Goal: Communication & Community: Answer question/provide support

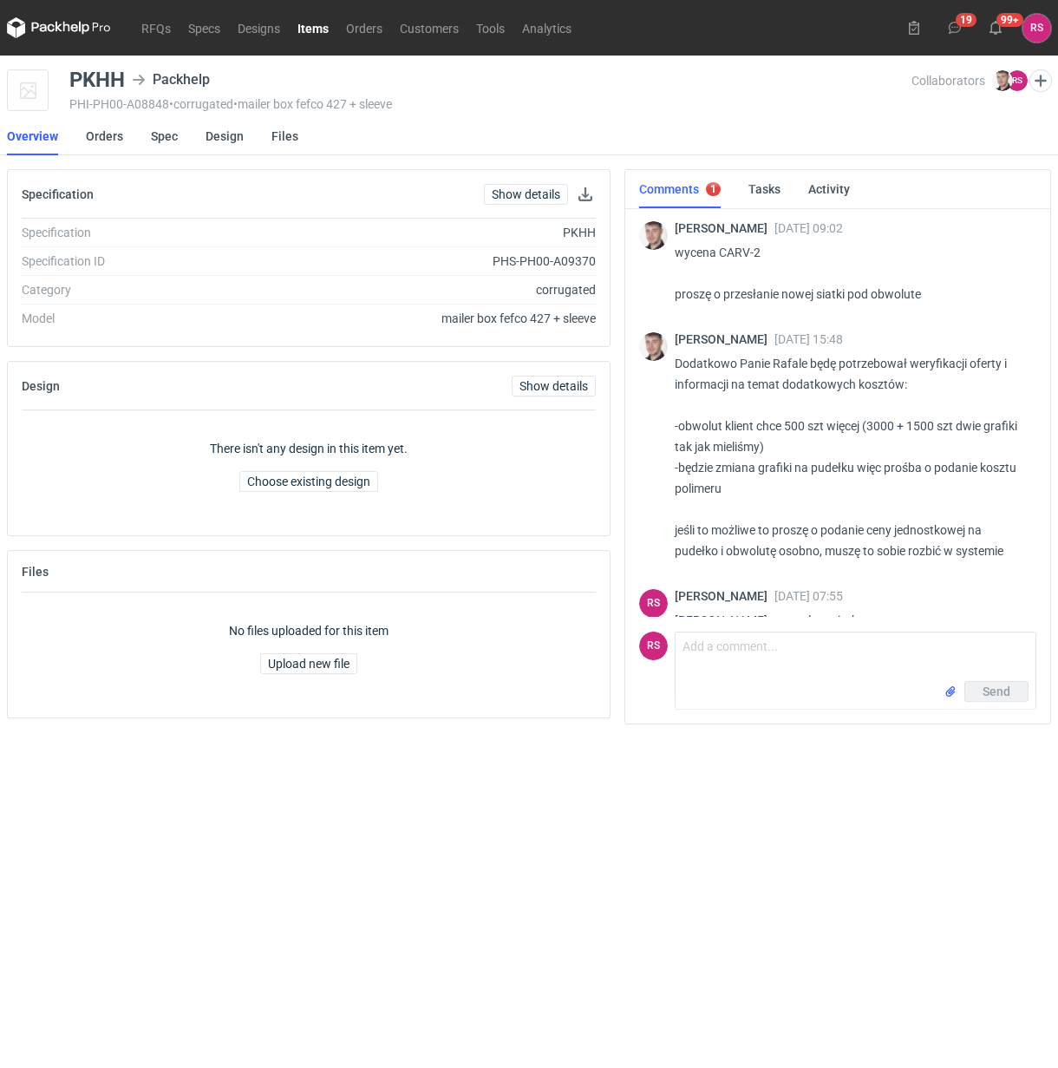
scroll to position [1060, 0]
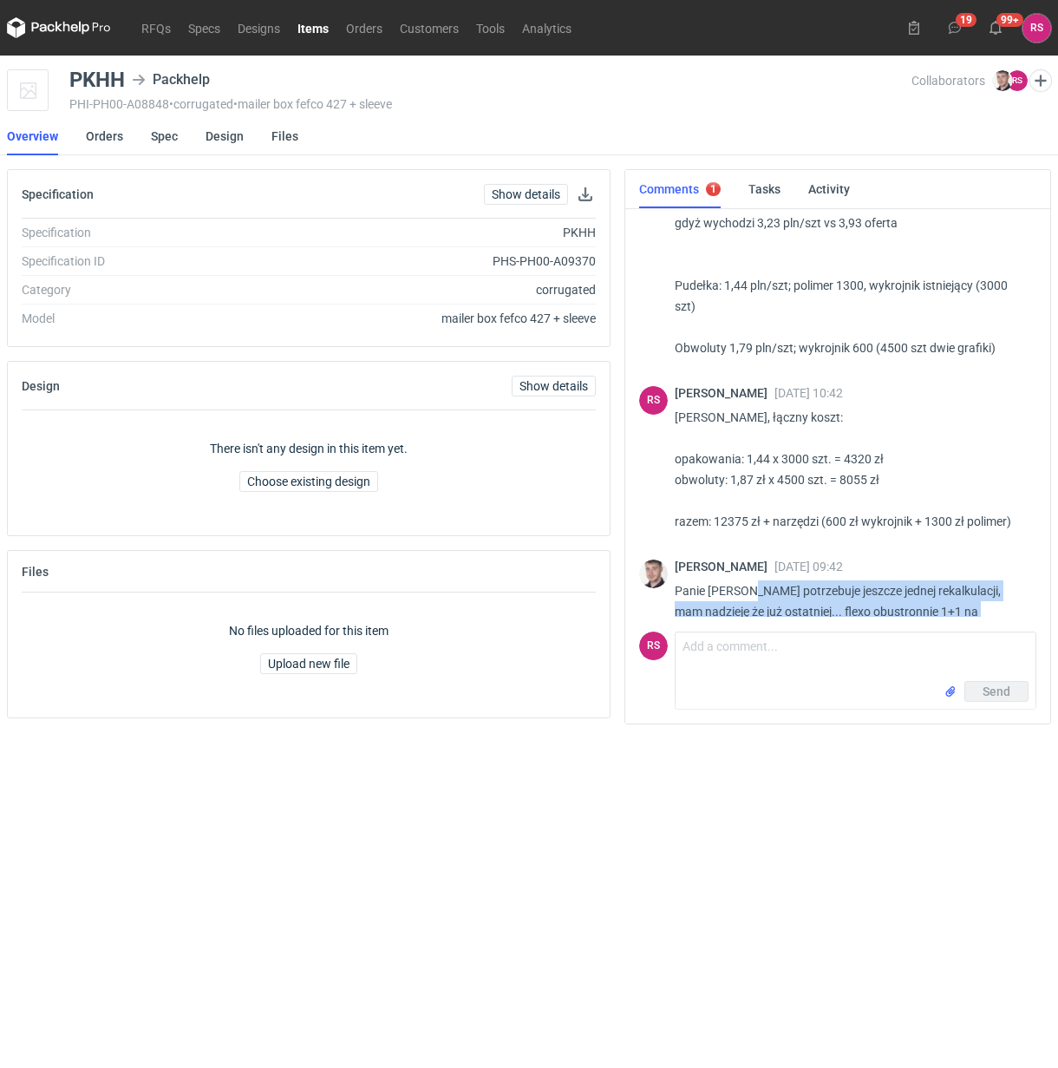
click at [809, 684] on div "Send" at bounding box center [856, 695] width 360 height 28
click at [750, 675] on textarea "Comment message" at bounding box center [856, 656] width 360 height 49
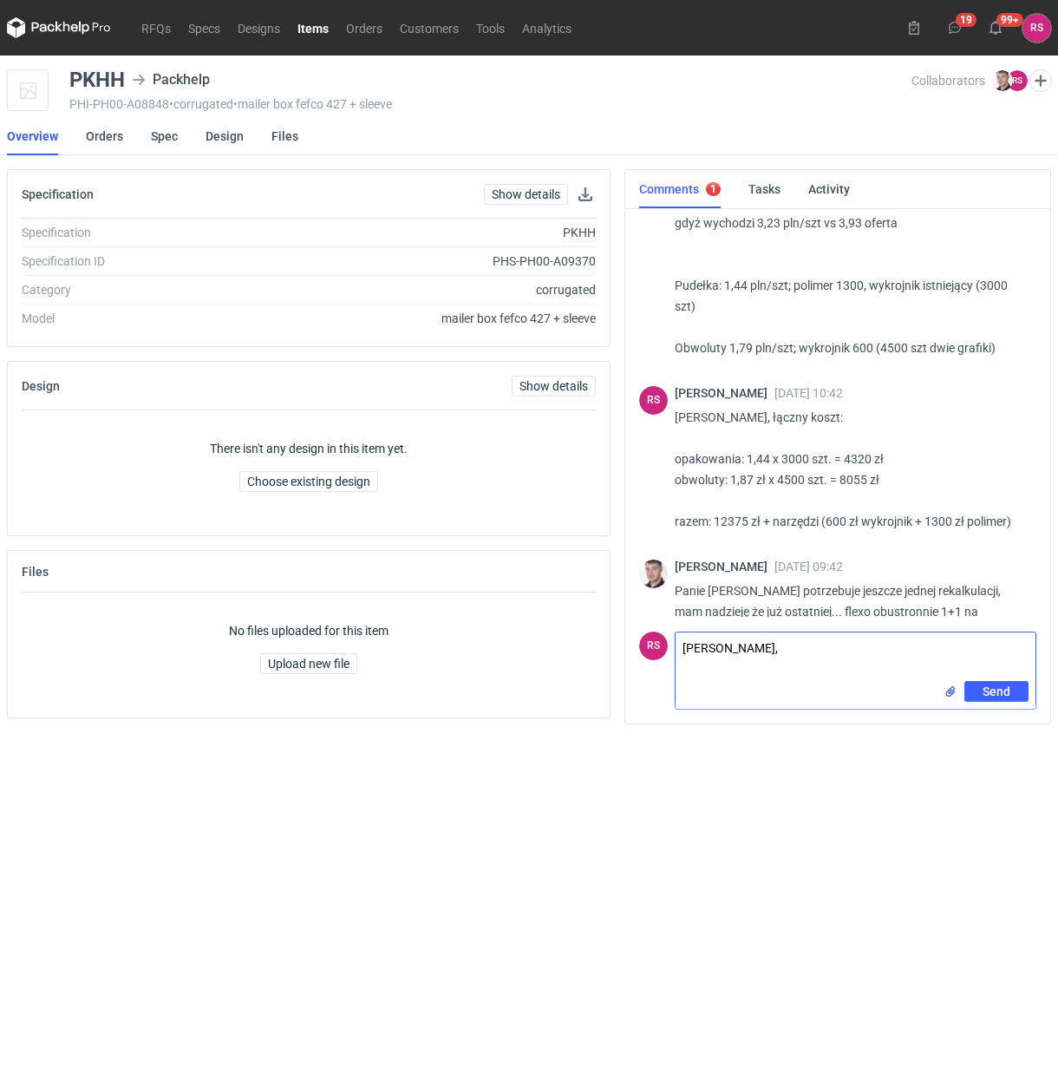
scroll to position [0, 0]
type textarea "Panie Macieju, poproszę plik lub informację o powierzchni druku na rewersie."
click at [992, 696] on span "Send" at bounding box center [997, 695] width 28 height 12
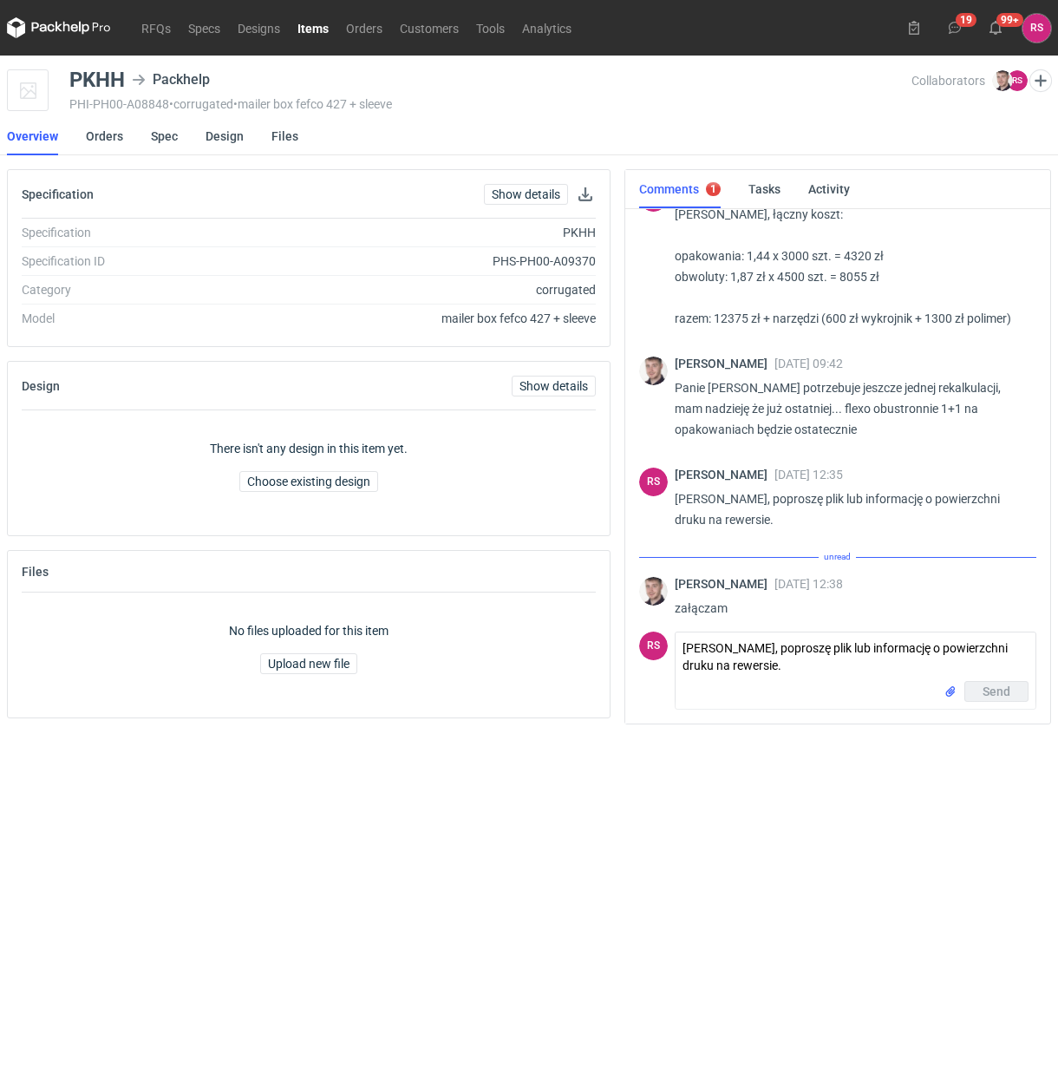
scroll to position [1245, 0]
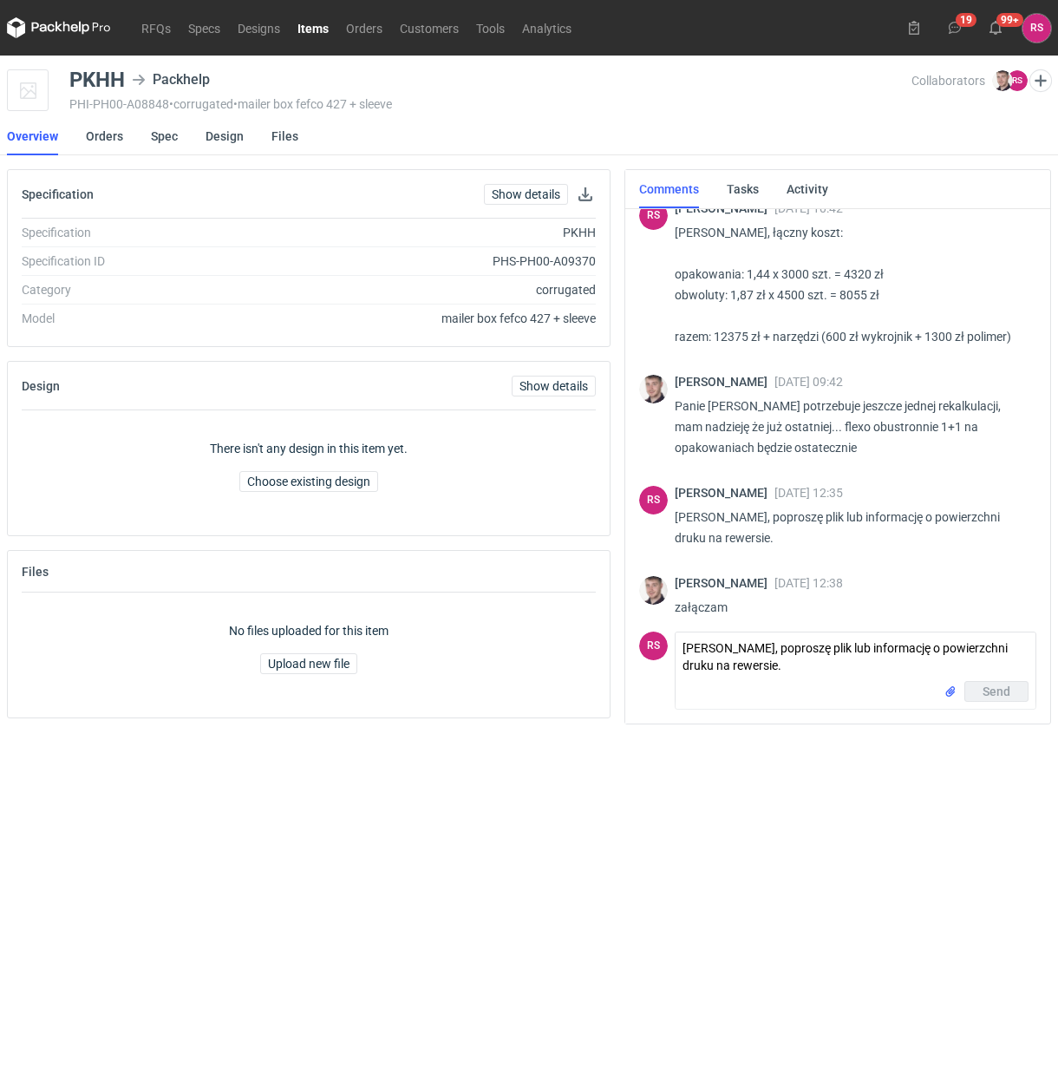
click at [698, 628] on icon at bounding box center [693, 635] width 14 height 14
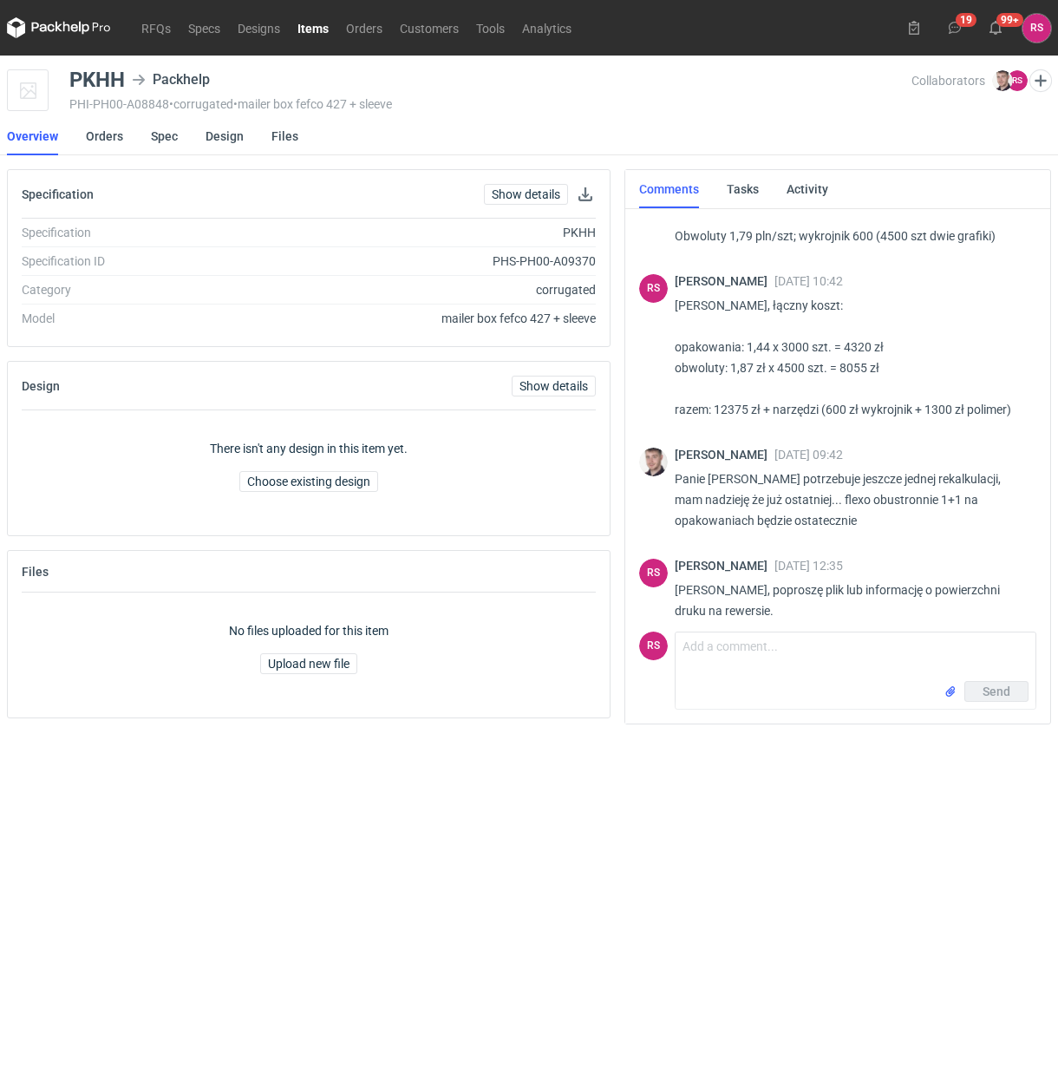
scroll to position [1136, 0]
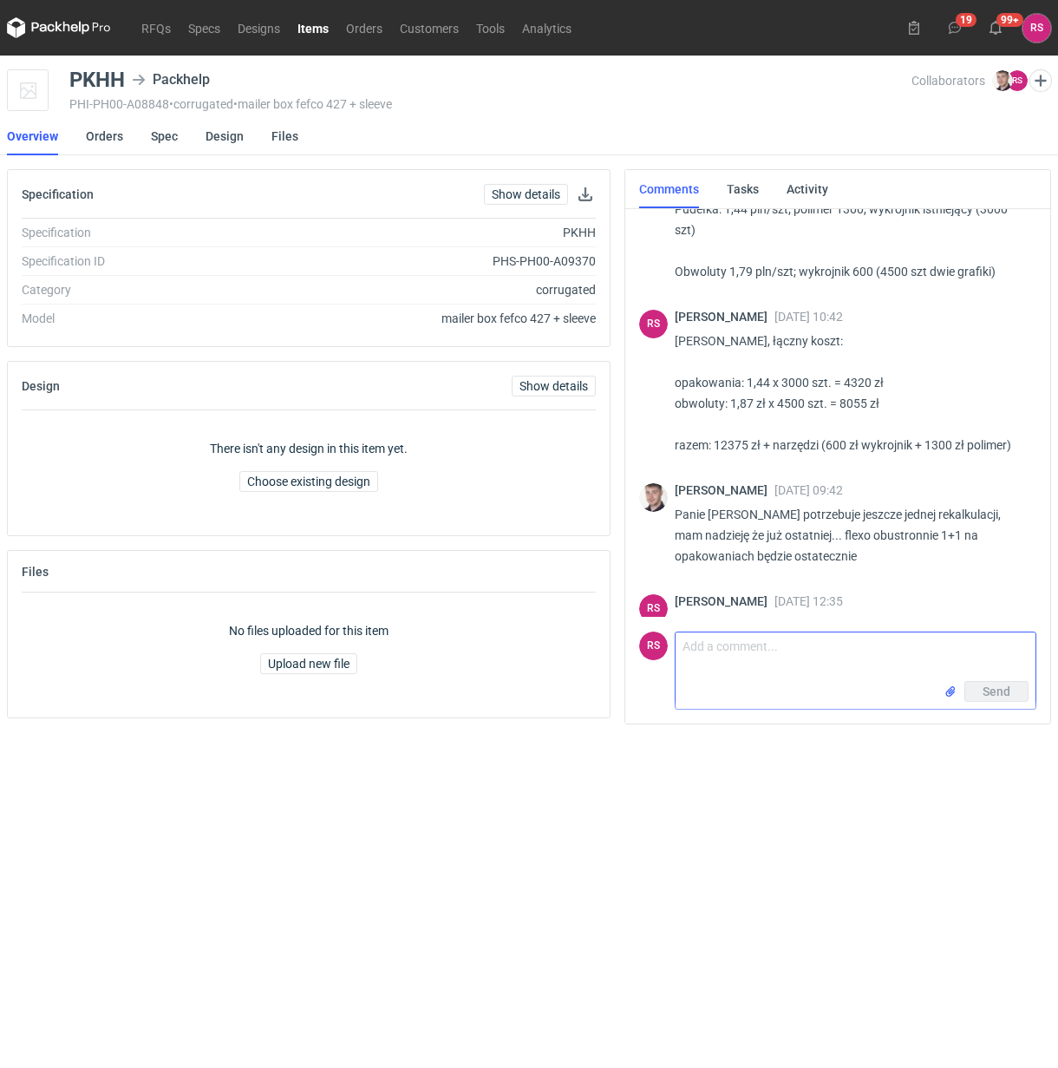
click at [757, 661] on textarea "Comment message" at bounding box center [856, 656] width 360 height 49
paste textarea "310x310x100 wew Fefco: 427 Fala E brąz 340gsm wykrojnik: istniejący - 1 uż druk…"
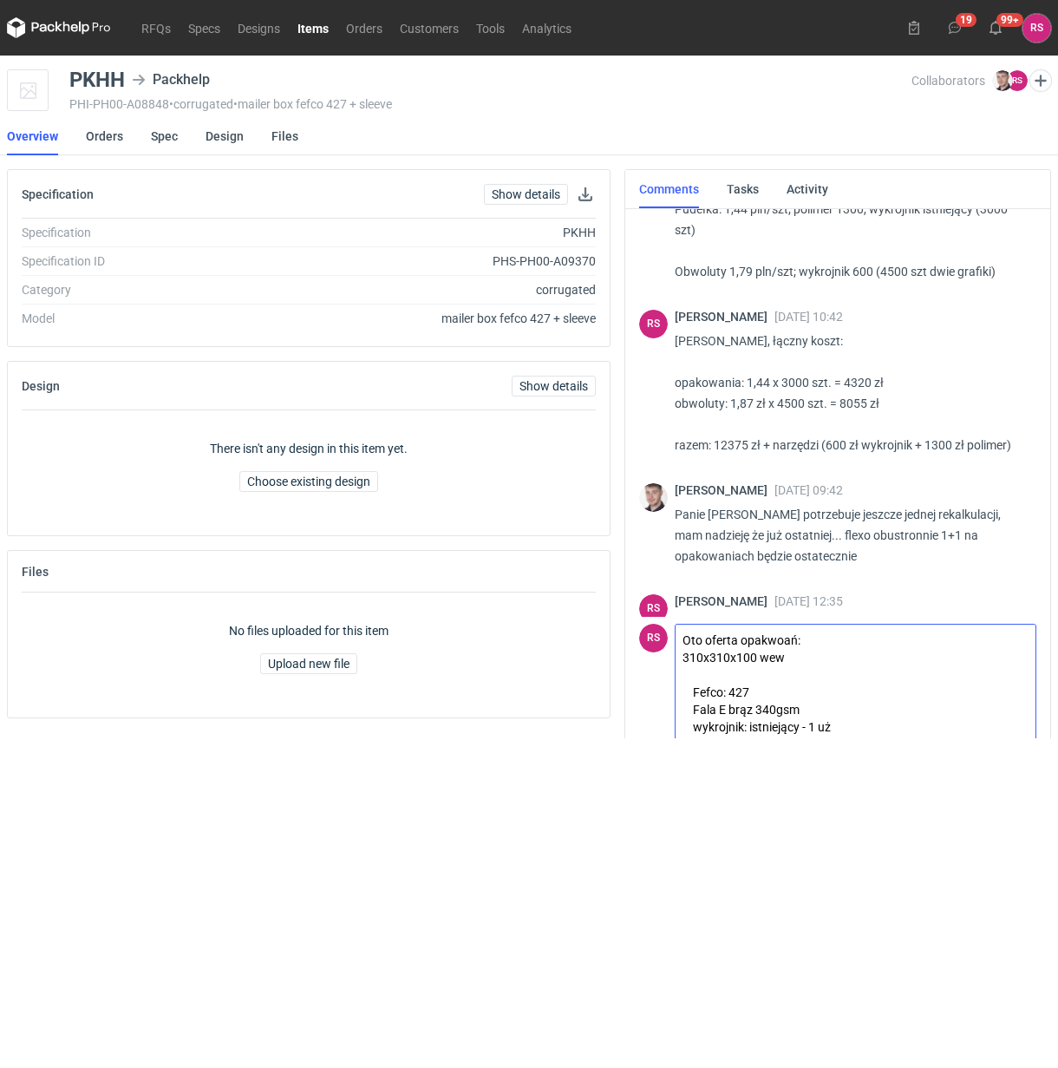
scroll to position [1158, 0]
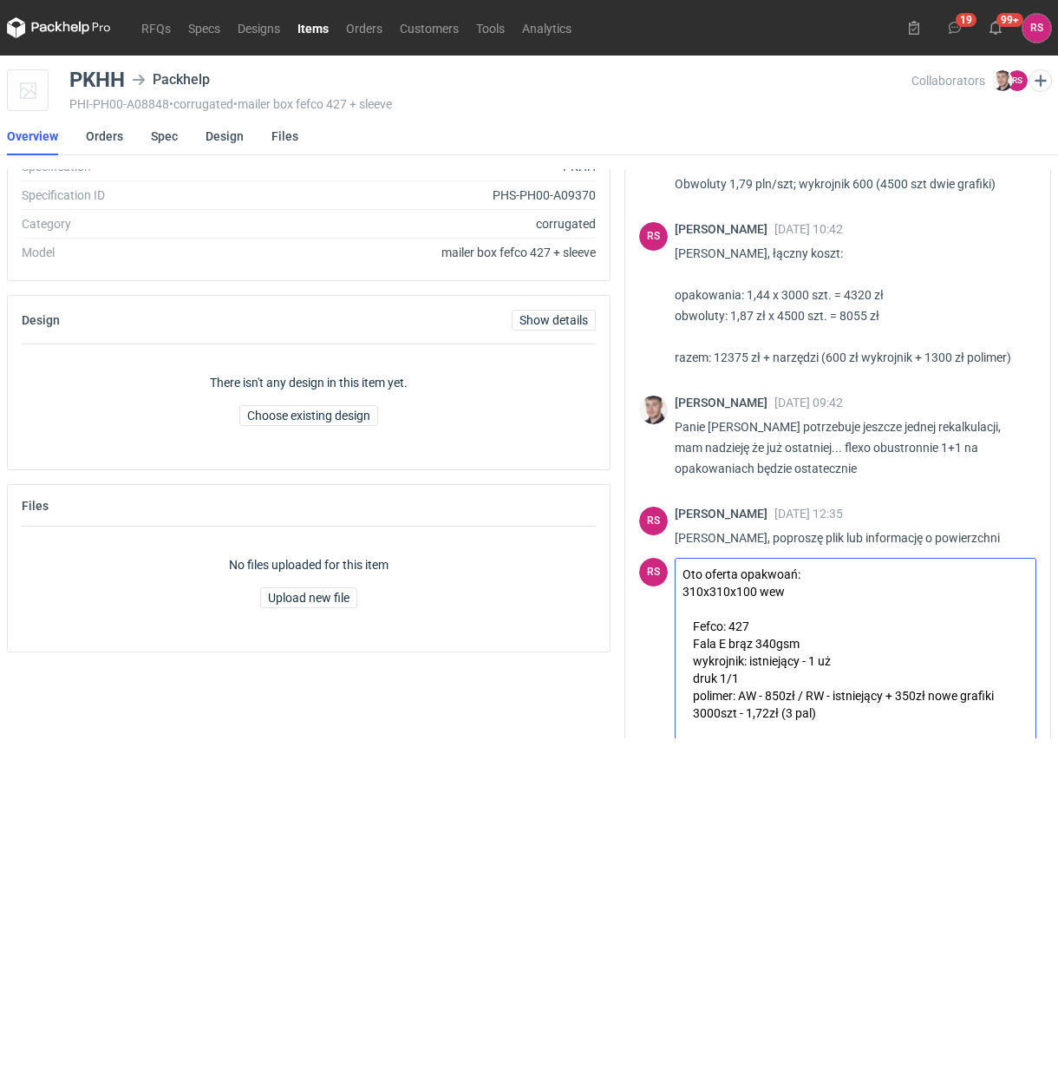
click at [844, 595] on textarea "Oto oferta opakwoań: 310x310x100 wew Fefco: 427 Fala E brąz 340gsm wykrojnik: i…" at bounding box center [856, 649] width 360 height 181
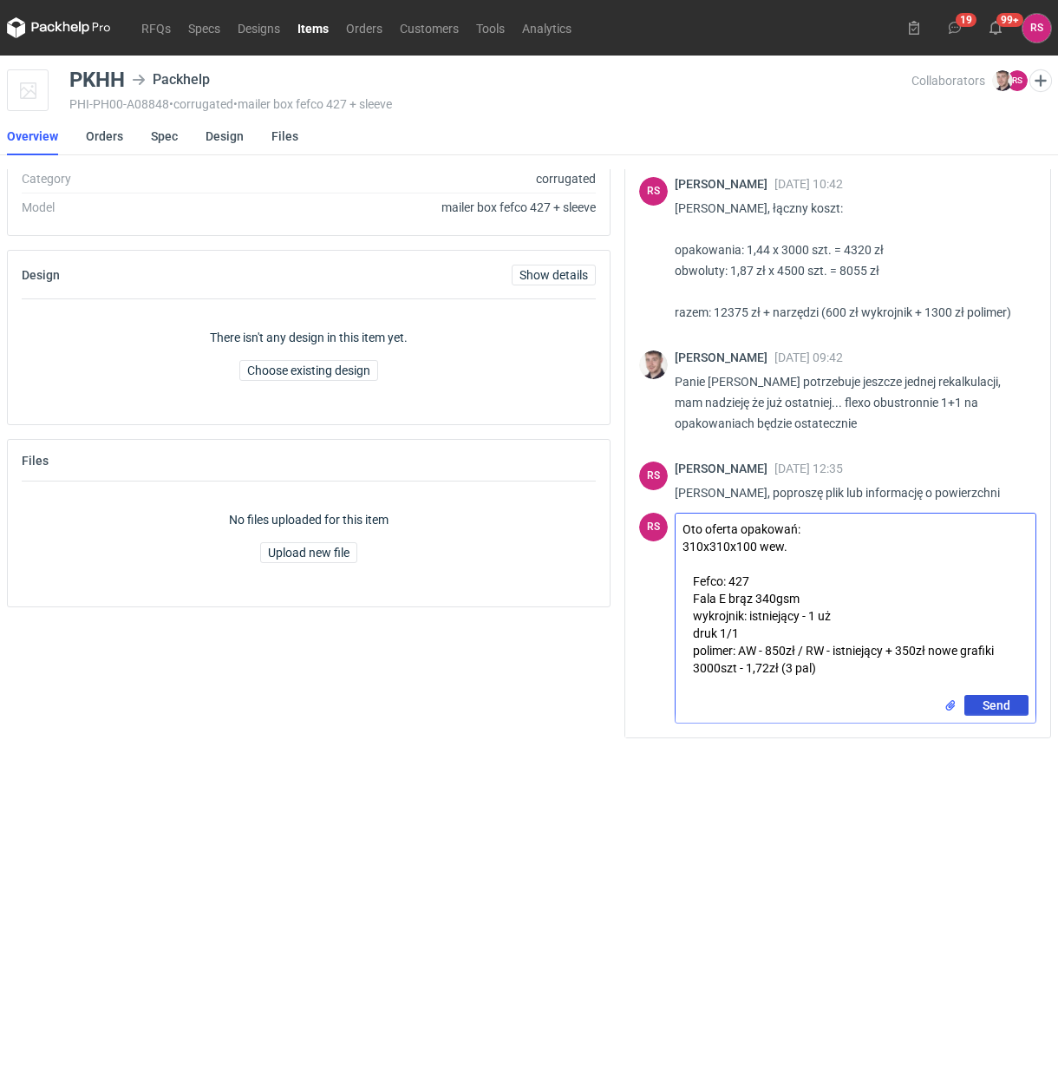
type textarea "Oto oferta opakowań: 310x310x100 wew. Fefco: 427 Fala E brąz 340gsm wykrojnik: …"
click at [996, 704] on span "Send" at bounding box center [997, 705] width 28 height 12
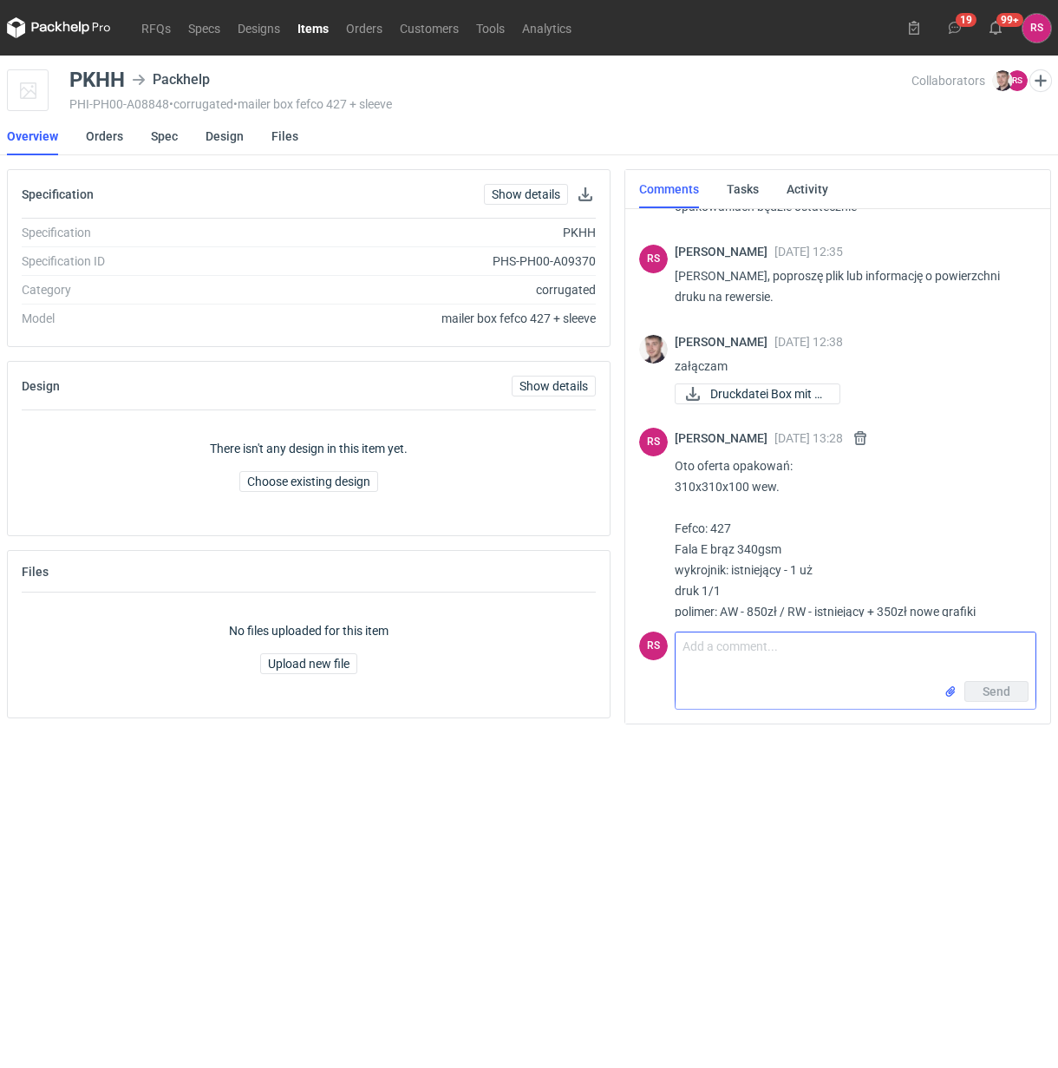
scroll to position [1481, 0]
